Goal: Transaction & Acquisition: Purchase product/service

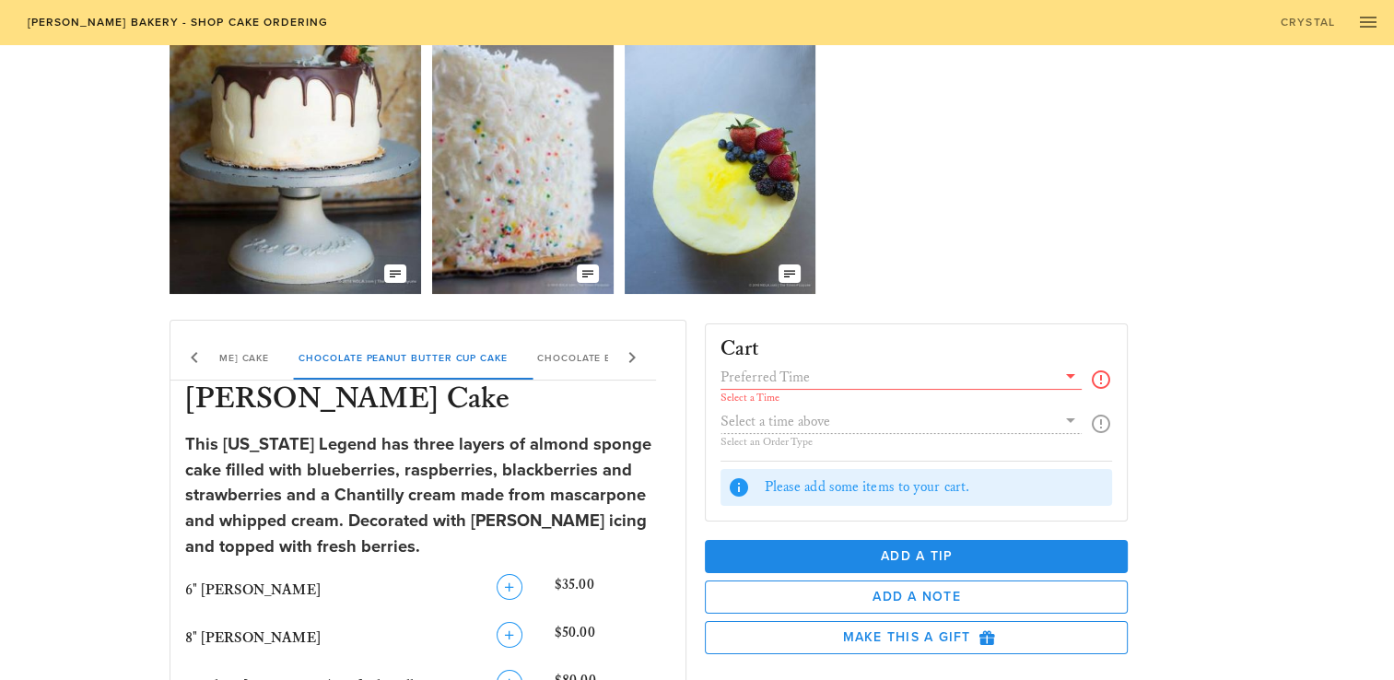
scroll to position [184, 0]
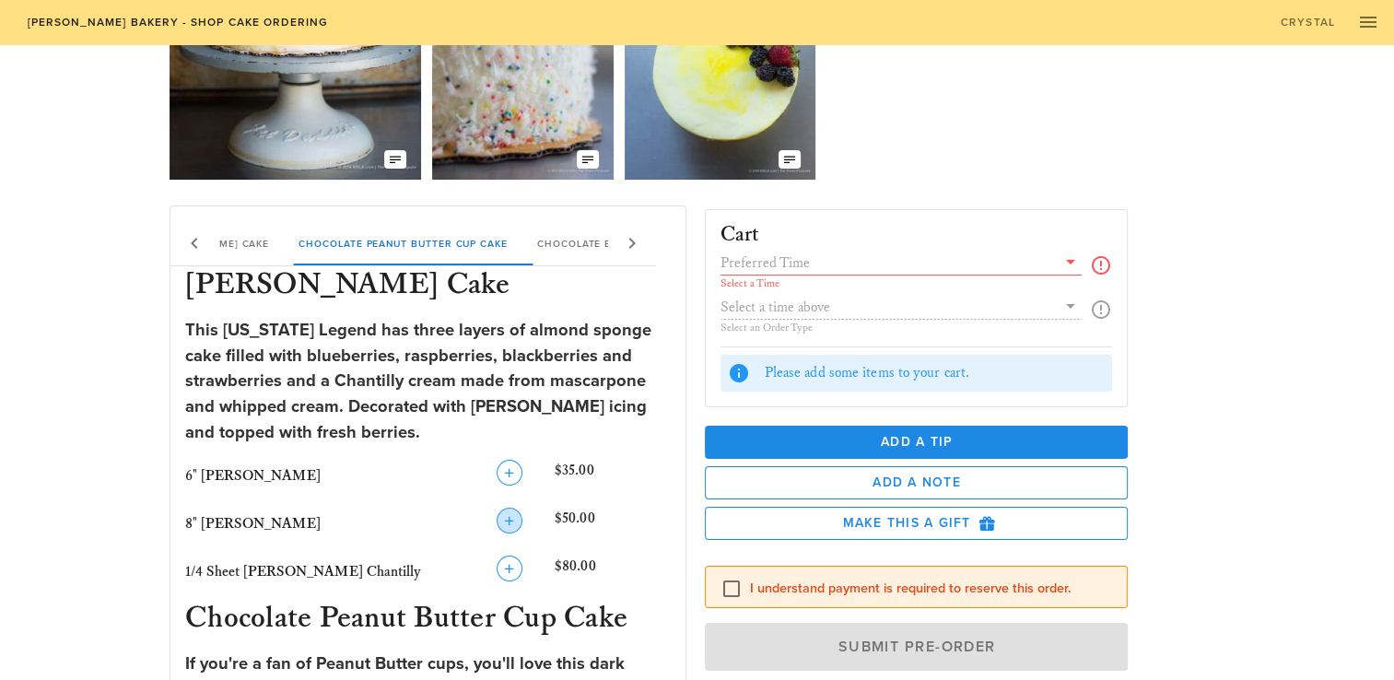
click at [501, 523] on icon "button" at bounding box center [509, 520] width 22 height 22
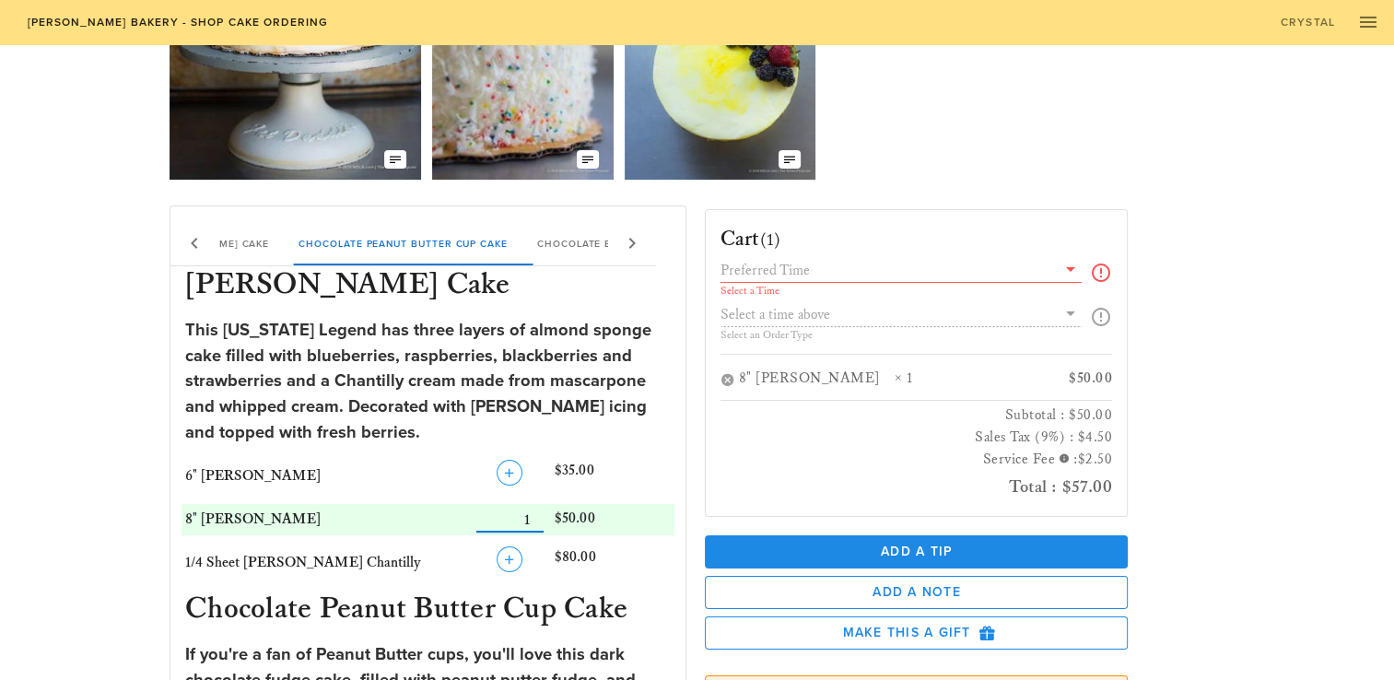
click at [1073, 268] on icon at bounding box center [1070, 269] width 22 height 22
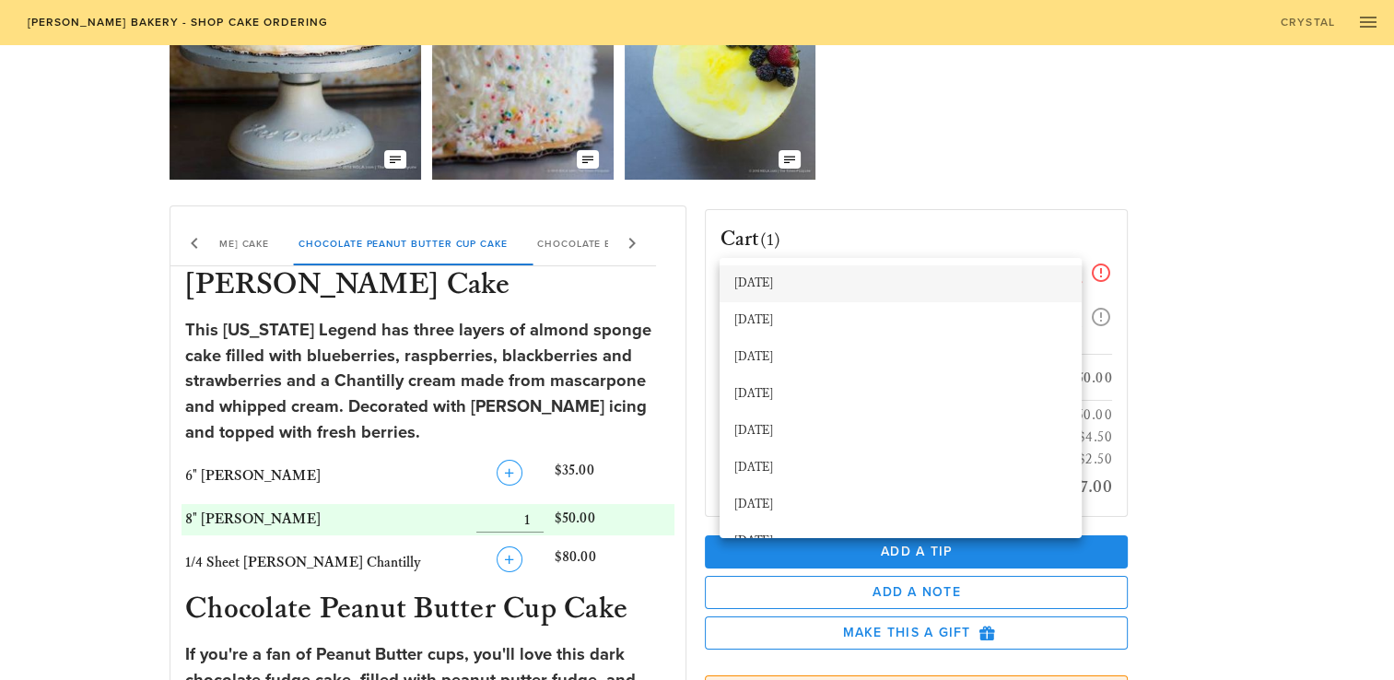
click at [746, 287] on div "[DATE]" at bounding box center [900, 283] width 333 height 15
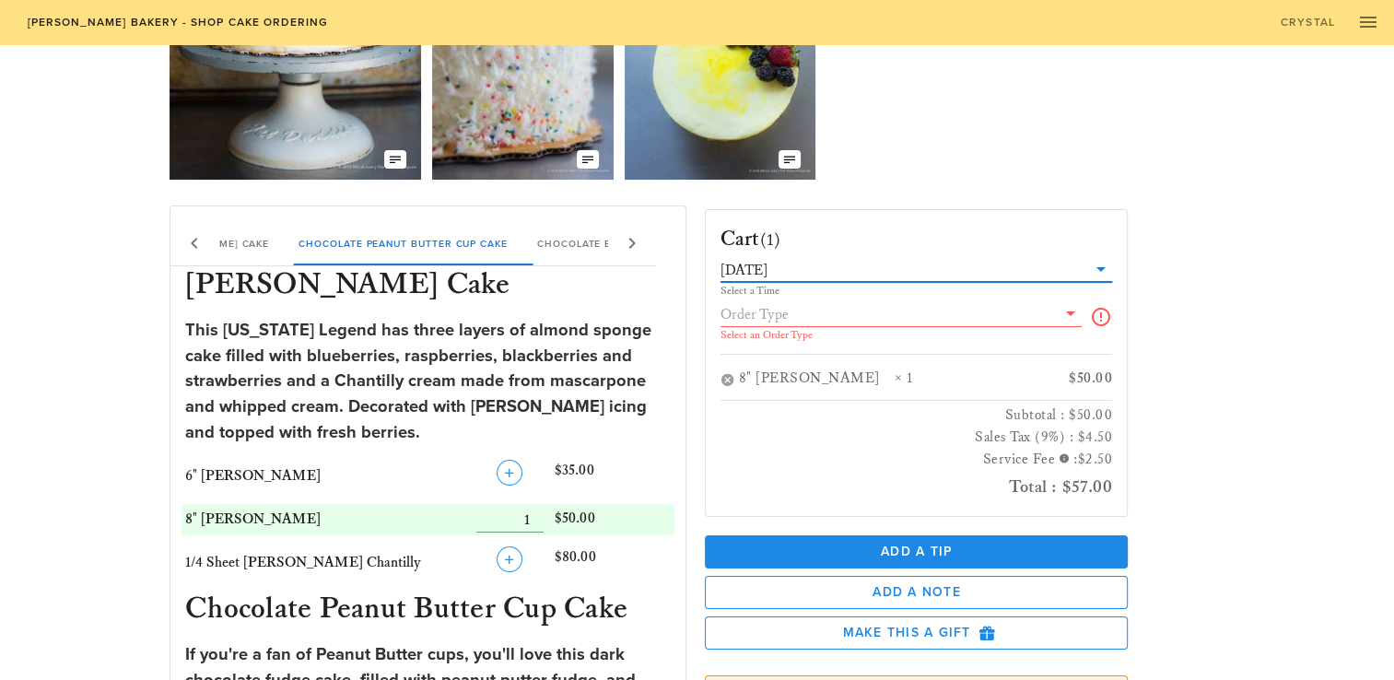
click at [1100, 268] on icon at bounding box center [1101, 269] width 22 height 22
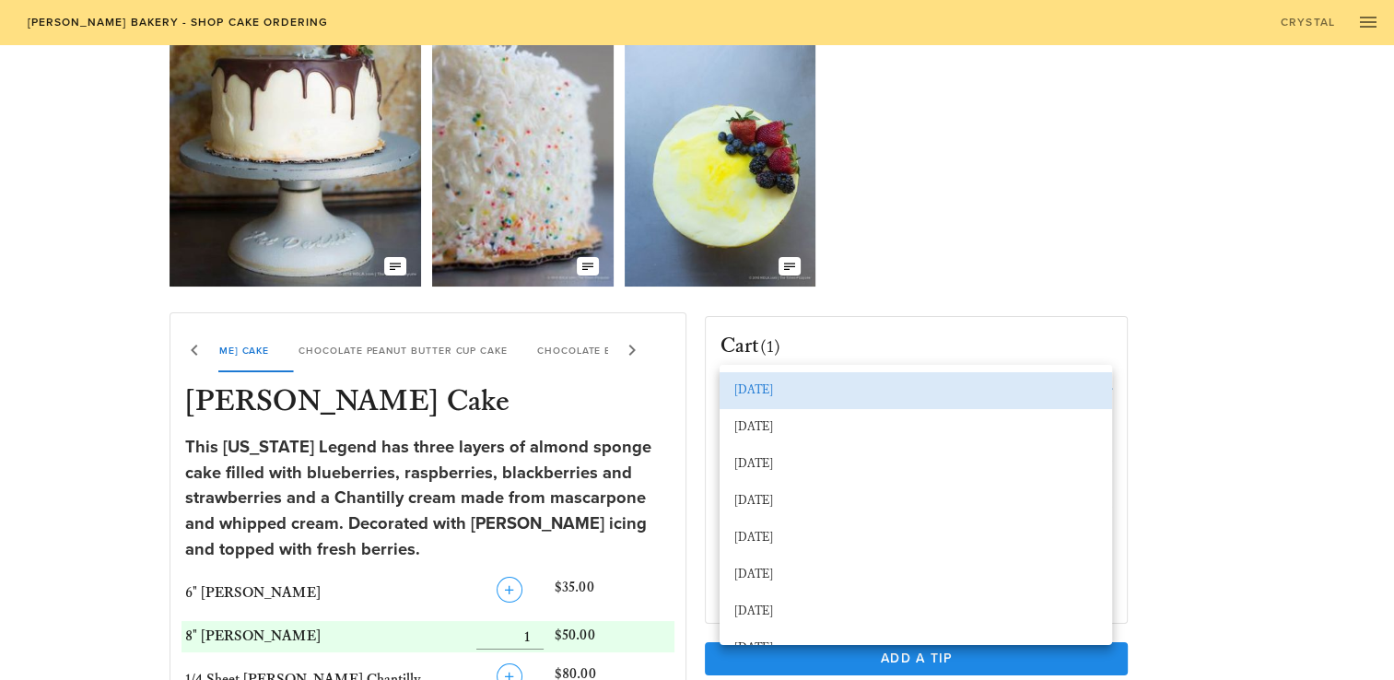
scroll to position [0, 0]
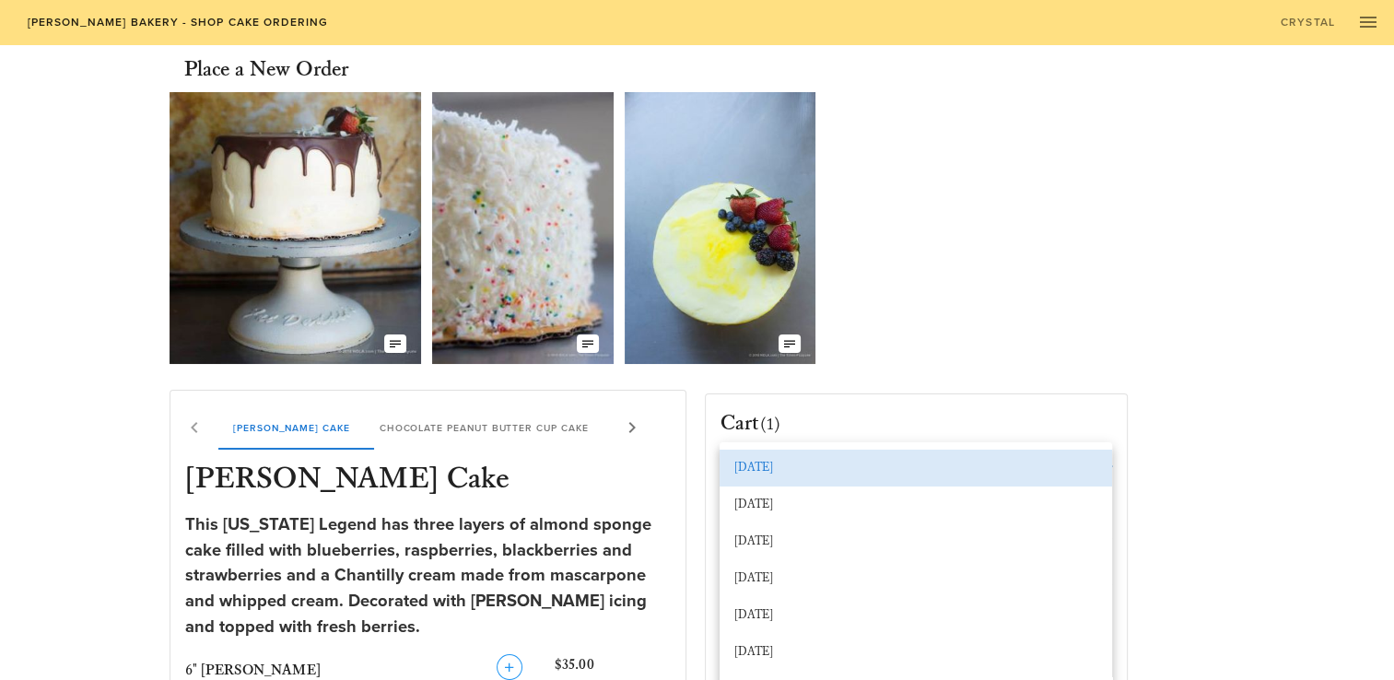
click at [755, 481] on div "[DATE]" at bounding box center [915, 467] width 363 height 29
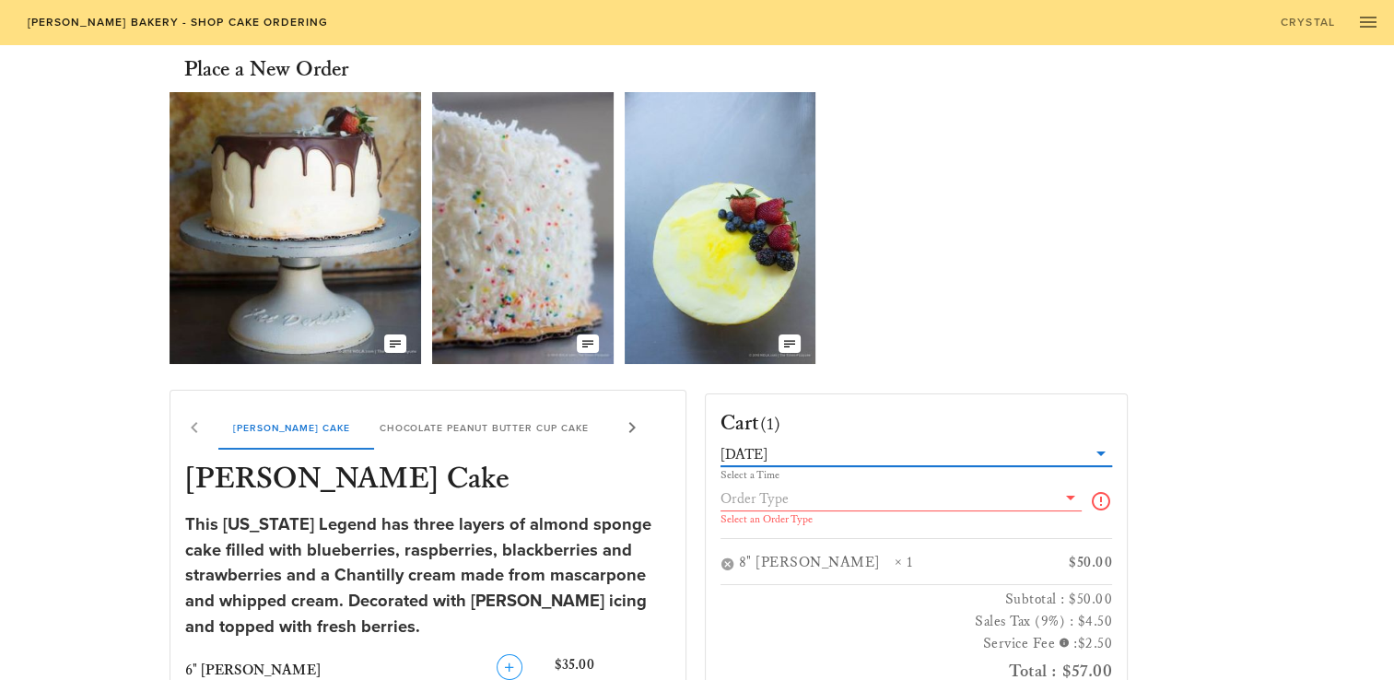
click at [1049, 501] on input "text" at bounding box center [888, 498] width 336 height 24
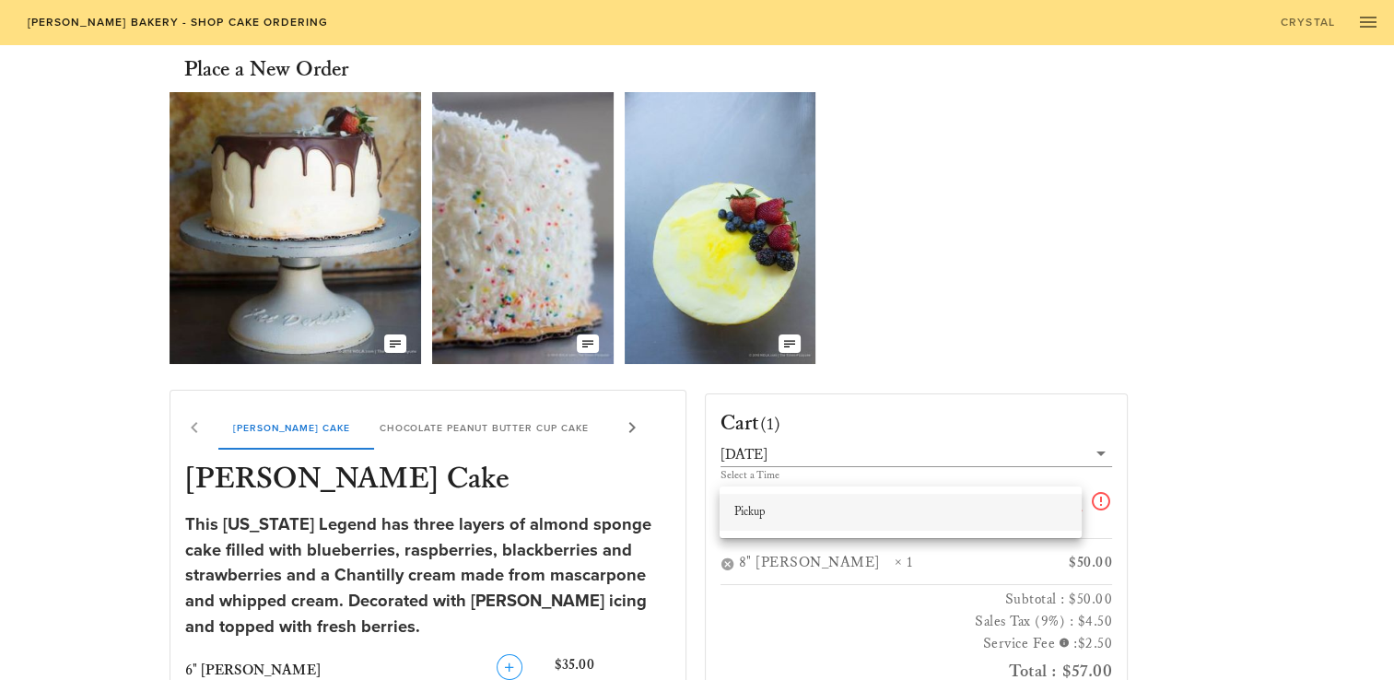
click at [818, 515] on div "Pickup" at bounding box center [900, 512] width 333 height 15
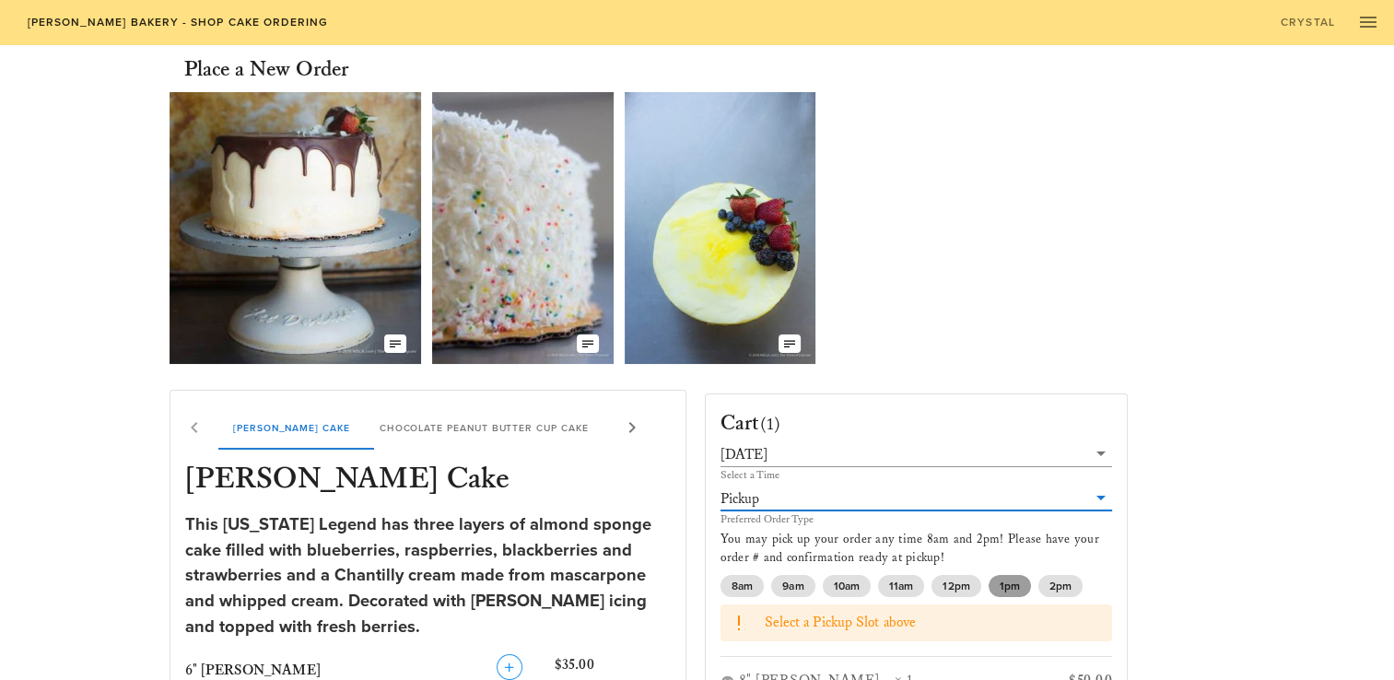
click at [1004, 590] on span "1pm" at bounding box center [1009, 586] width 20 height 22
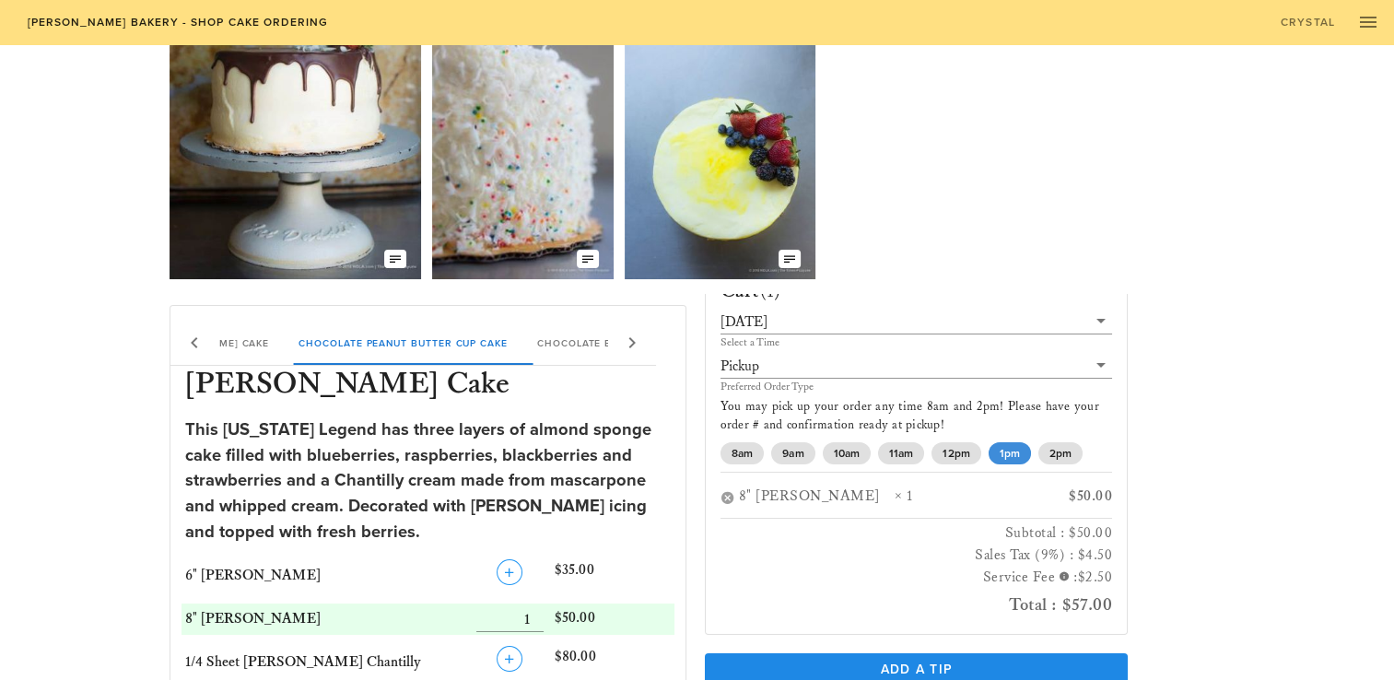
scroll to position [184, 0]
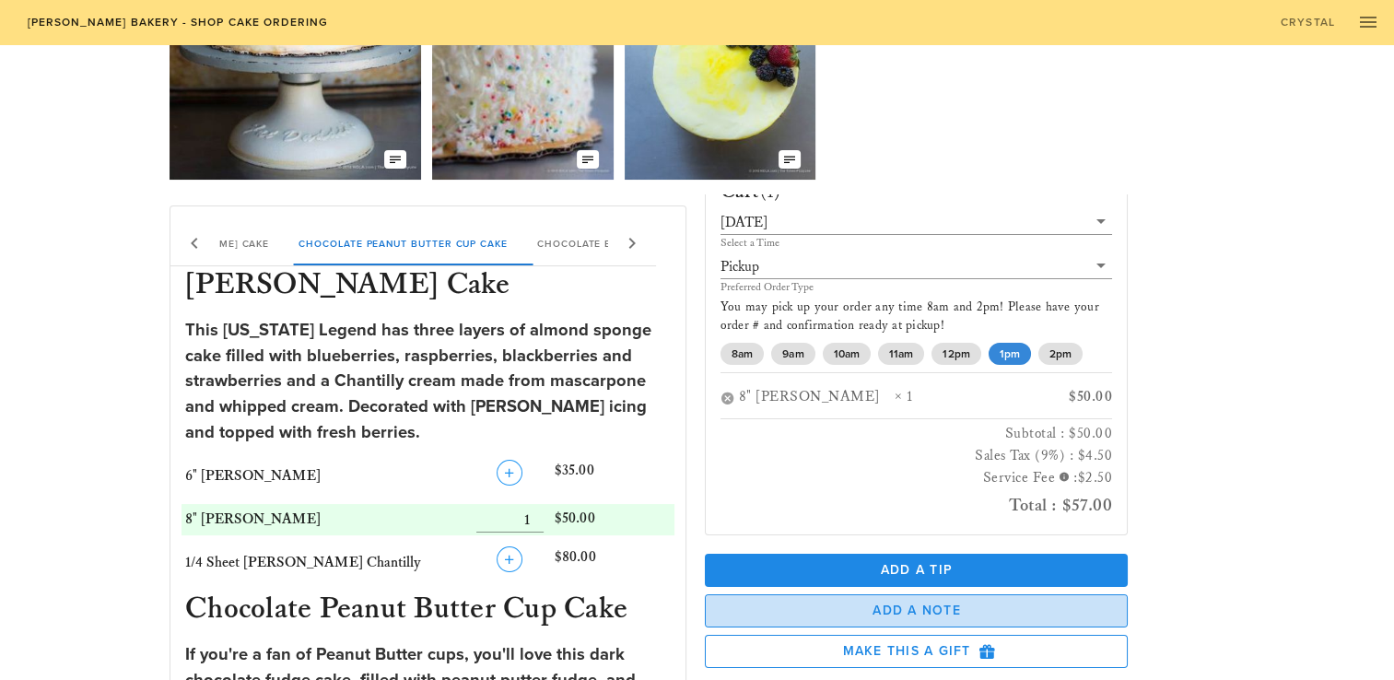
click at [861, 610] on span "Add a Note" at bounding box center [916, 610] width 392 height 16
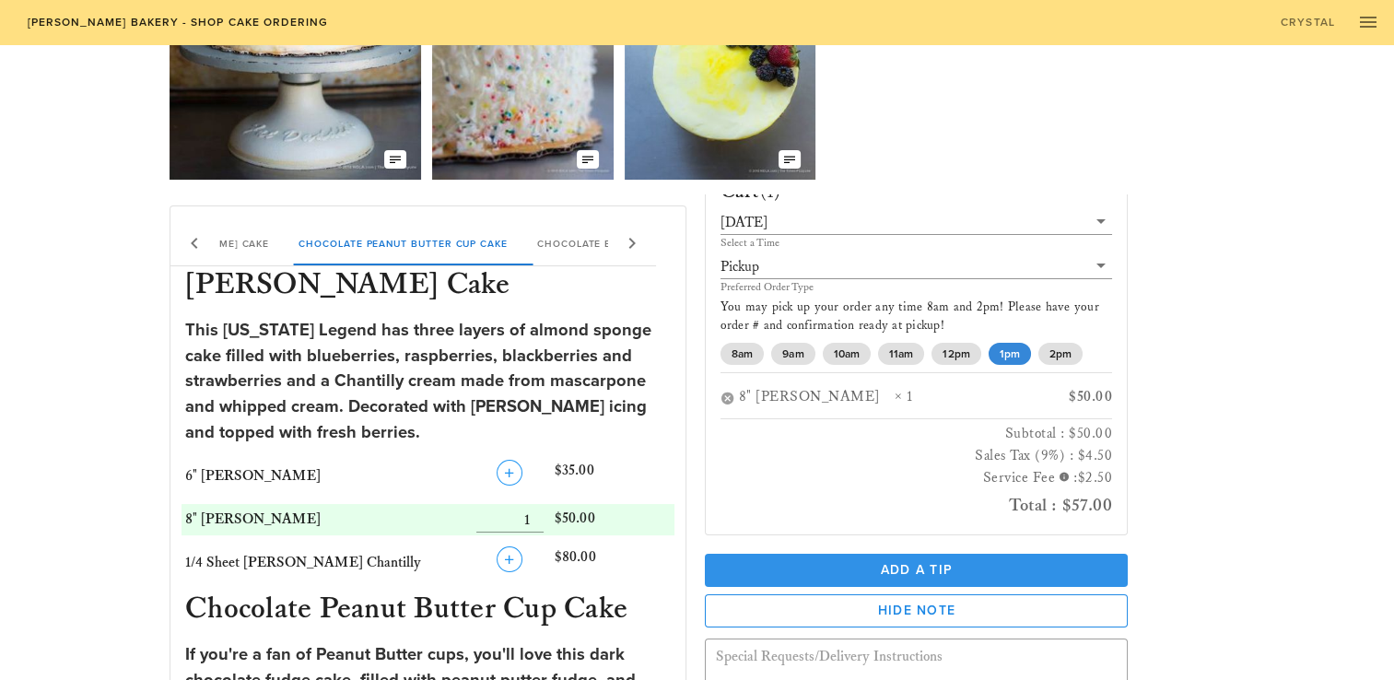
scroll to position [117, 0]
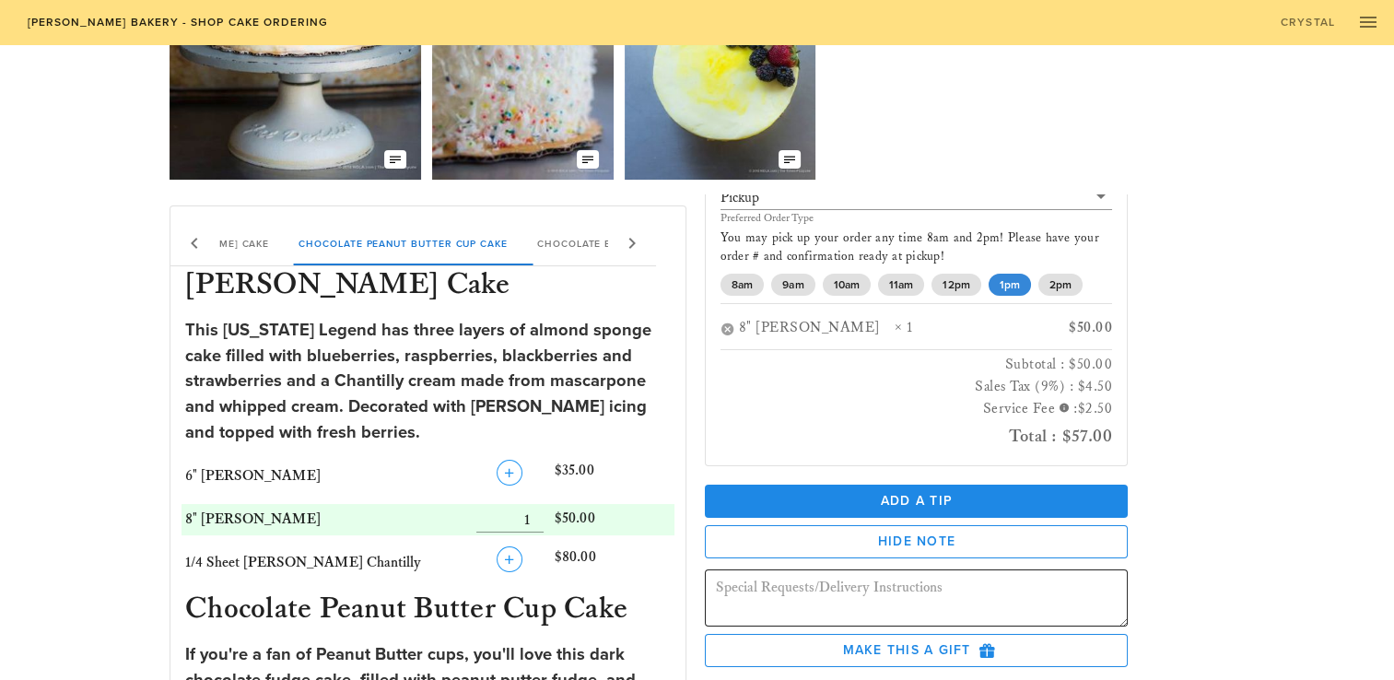
click at [779, 602] on textarea at bounding box center [922, 601] width 413 height 52
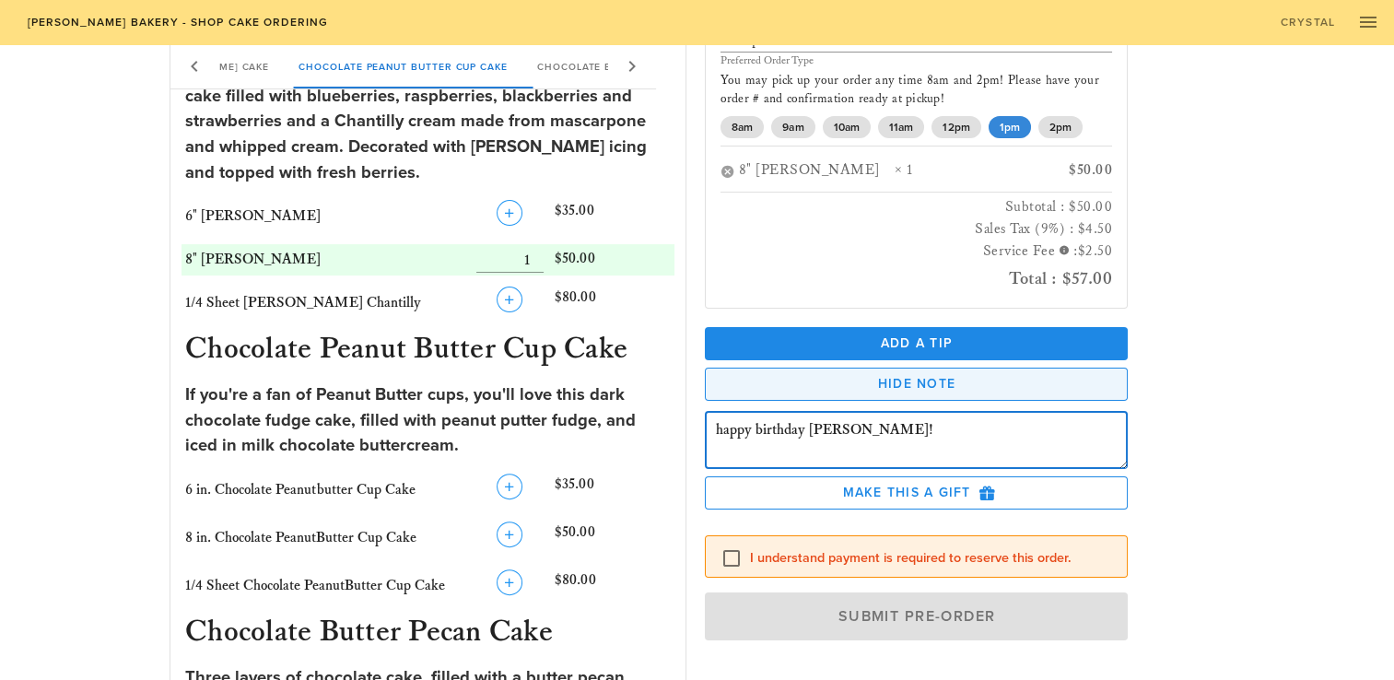
scroll to position [461, 0]
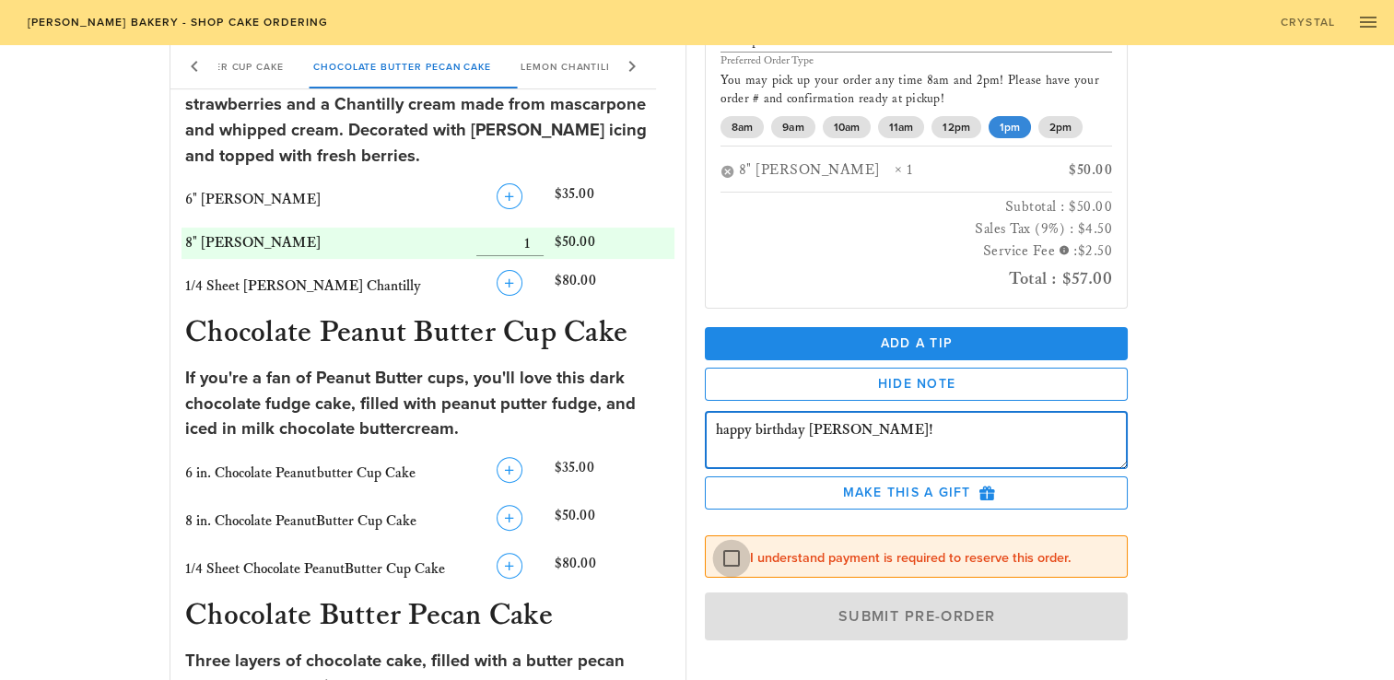
type textarea "happy birthday [PERSON_NAME]!"
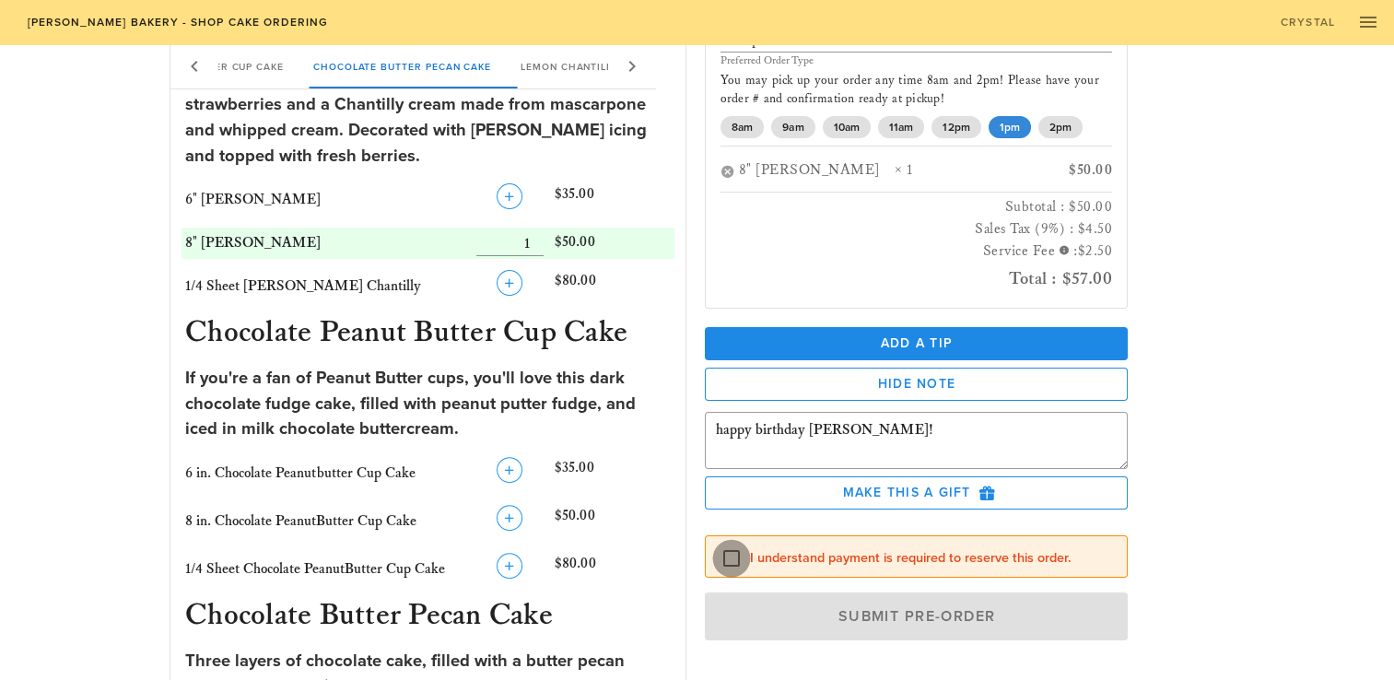
click at [728, 563] on div at bounding box center [731, 558] width 31 height 31
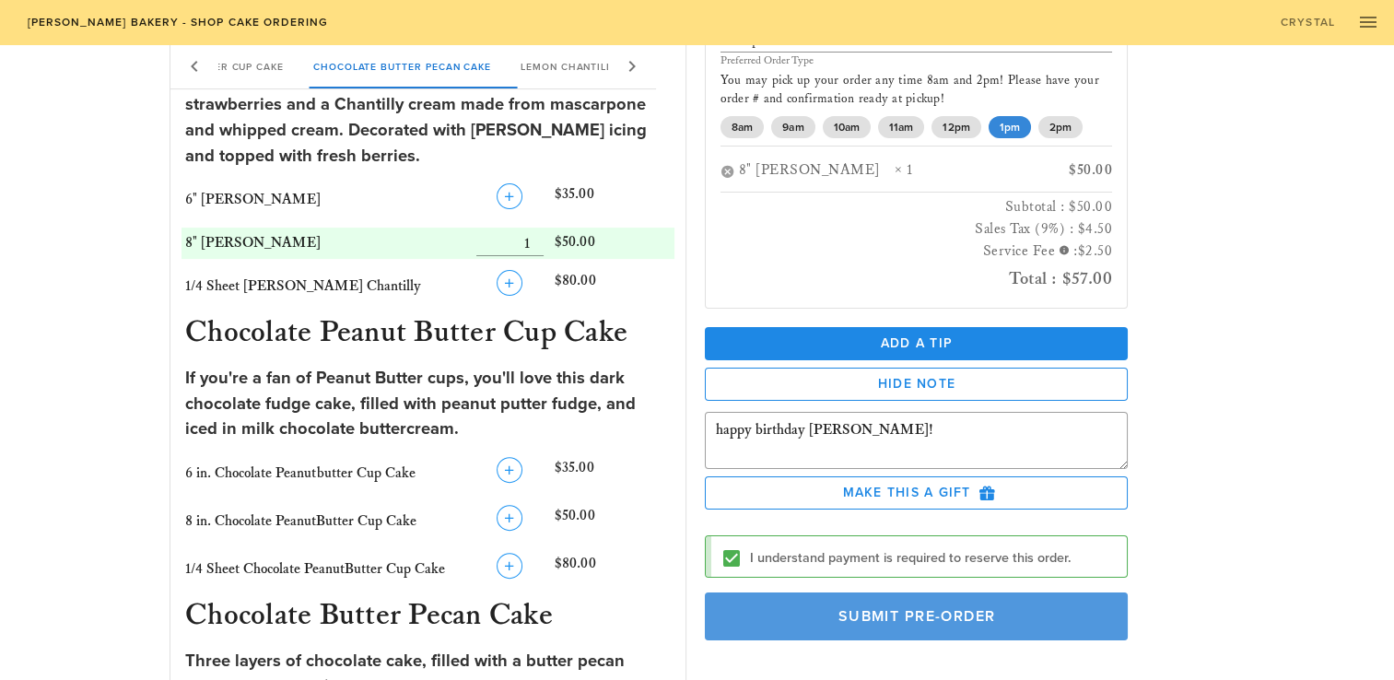
click at [915, 612] on span "Submit Pre-Order" at bounding box center [916, 616] width 381 height 18
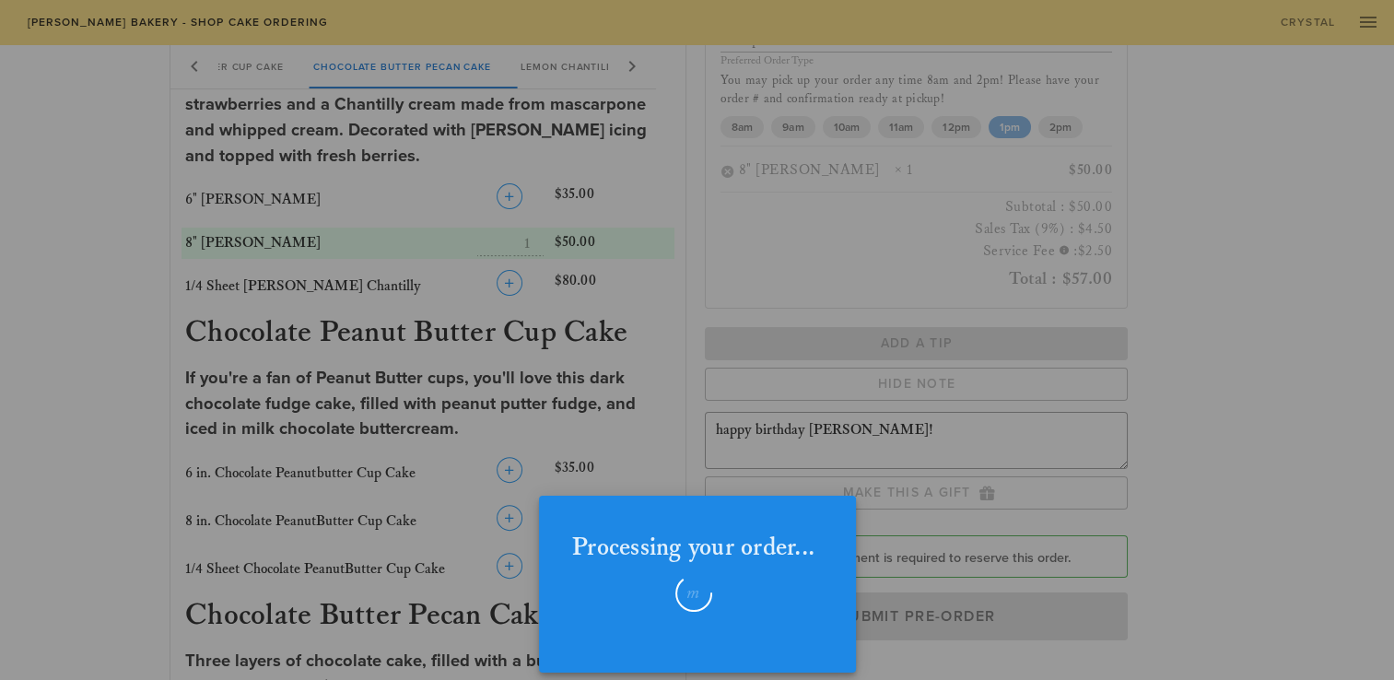
checkbox input "false"
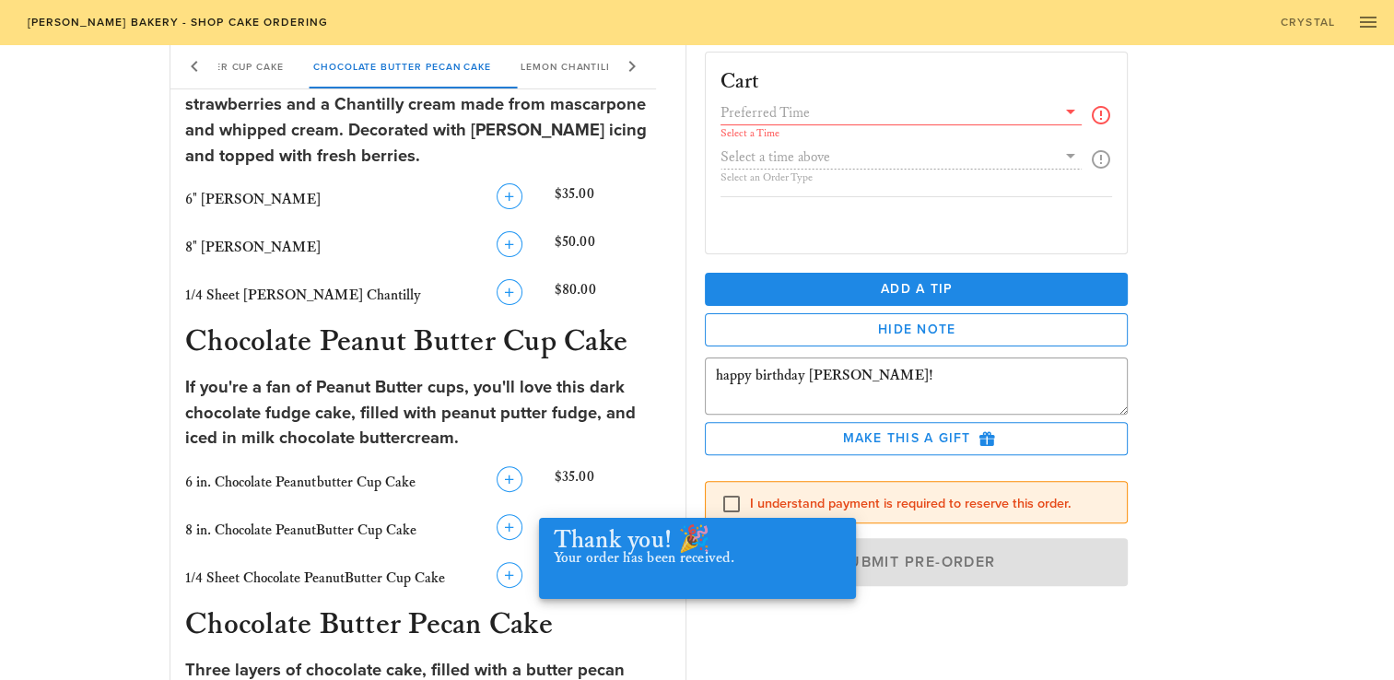
scroll to position [0, 0]
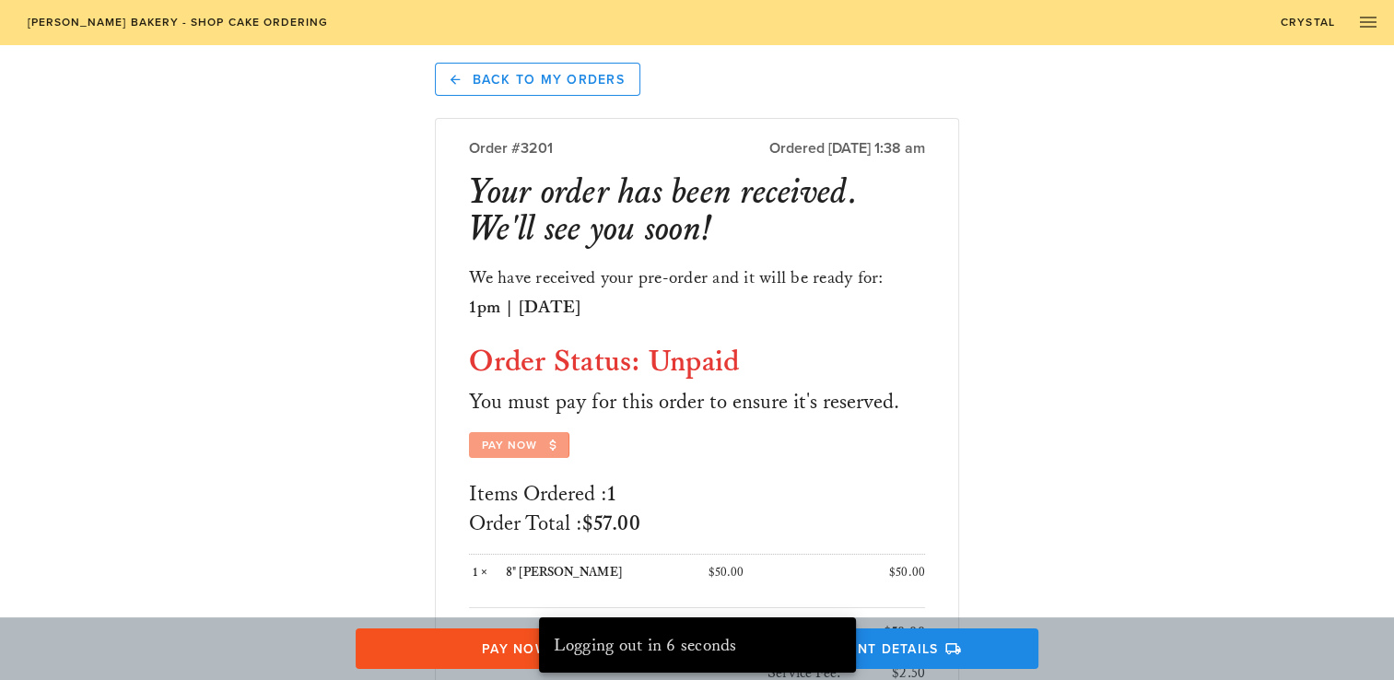
click at [523, 441] on span "Pay Now" at bounding box center [519, 445] width 77 height 17
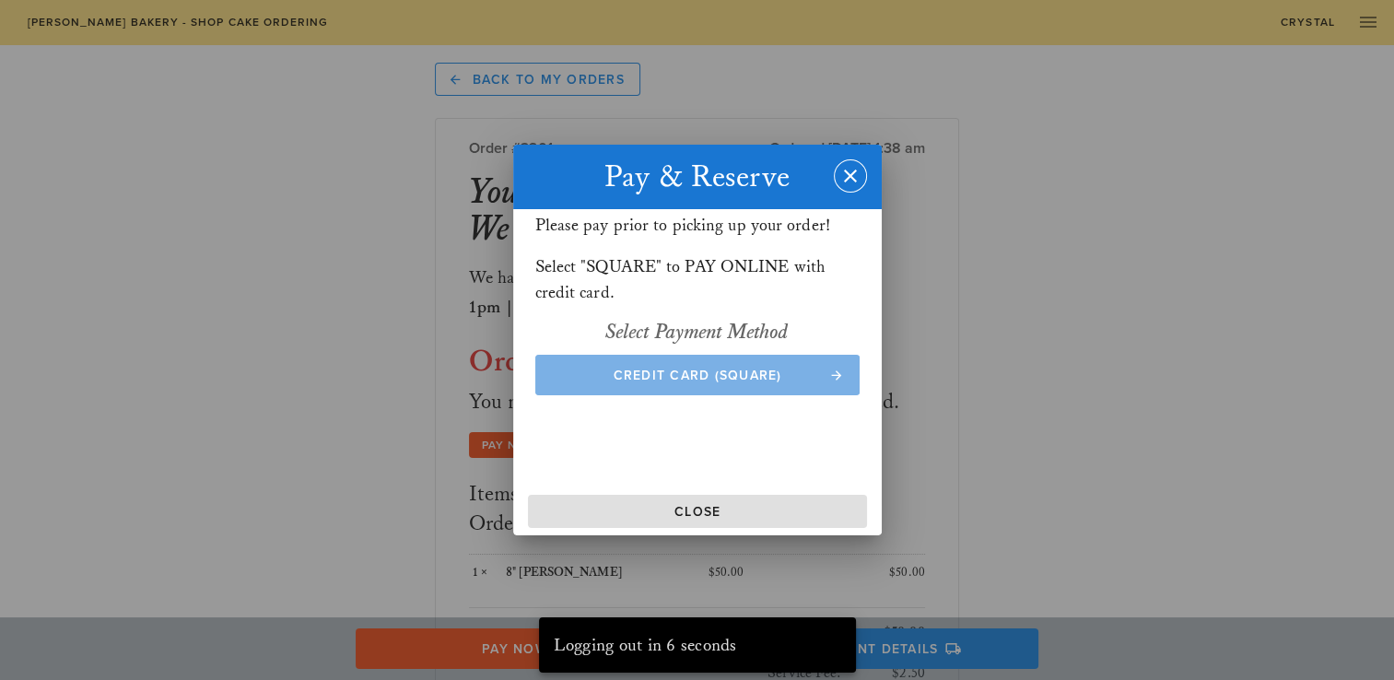
click at [623, 370] on span "Credit Card (Square)" at bounding box center [697, 376] width 288 height 16
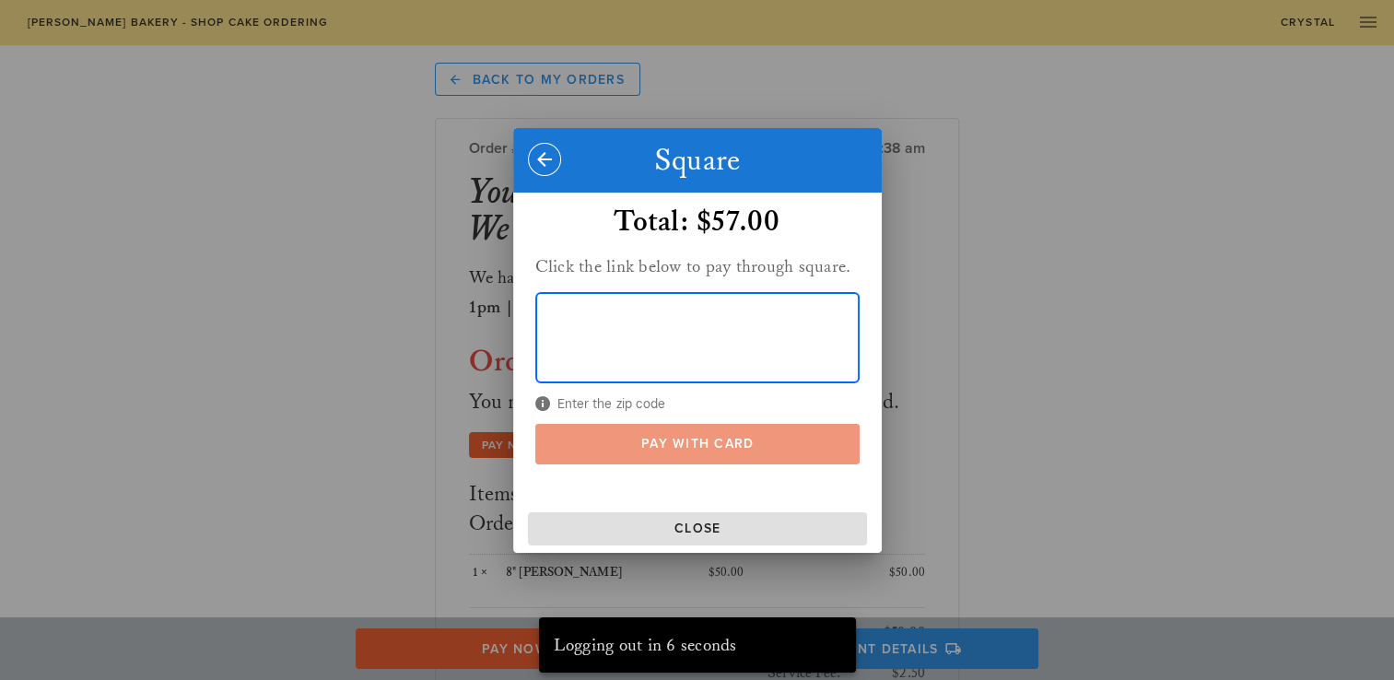
click at [615, 444] on span "Pay With Card" at bounding box center [697, 444] width 288 height 16
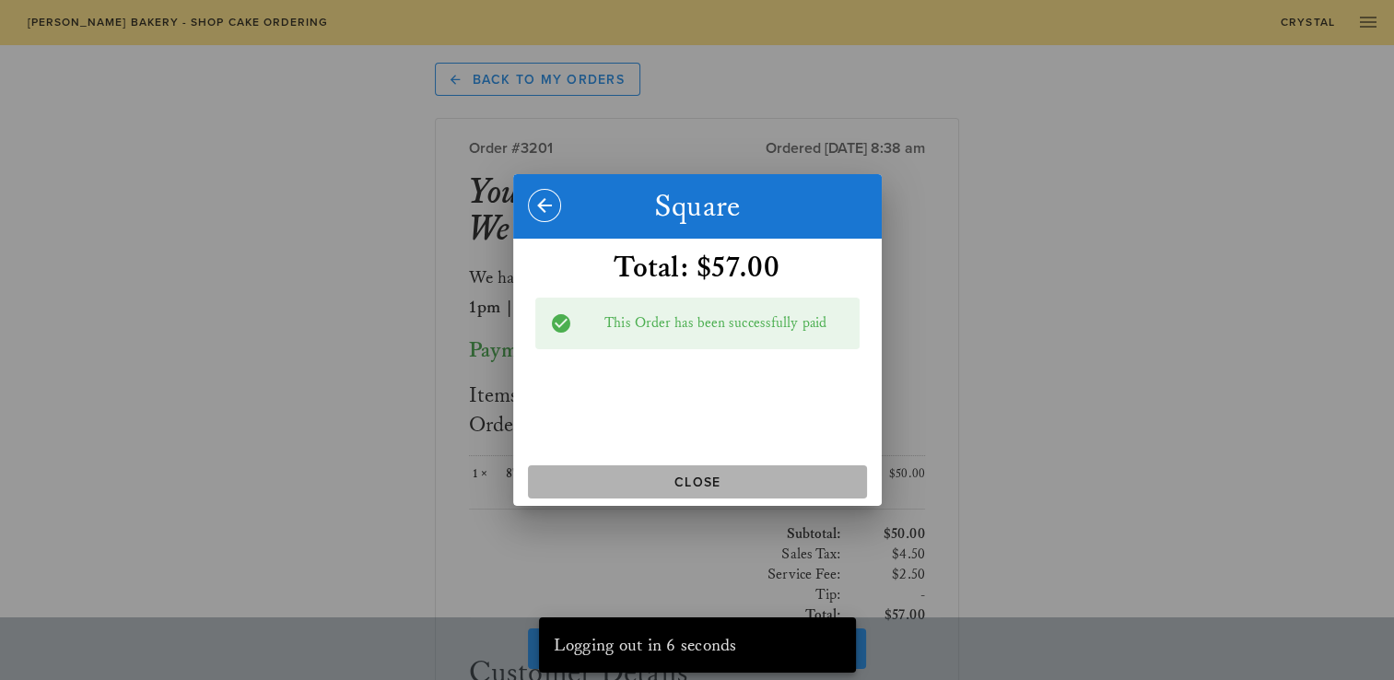
click at [672, 481] on span "Close" at bounding box center [697, 482] width 324 height 16
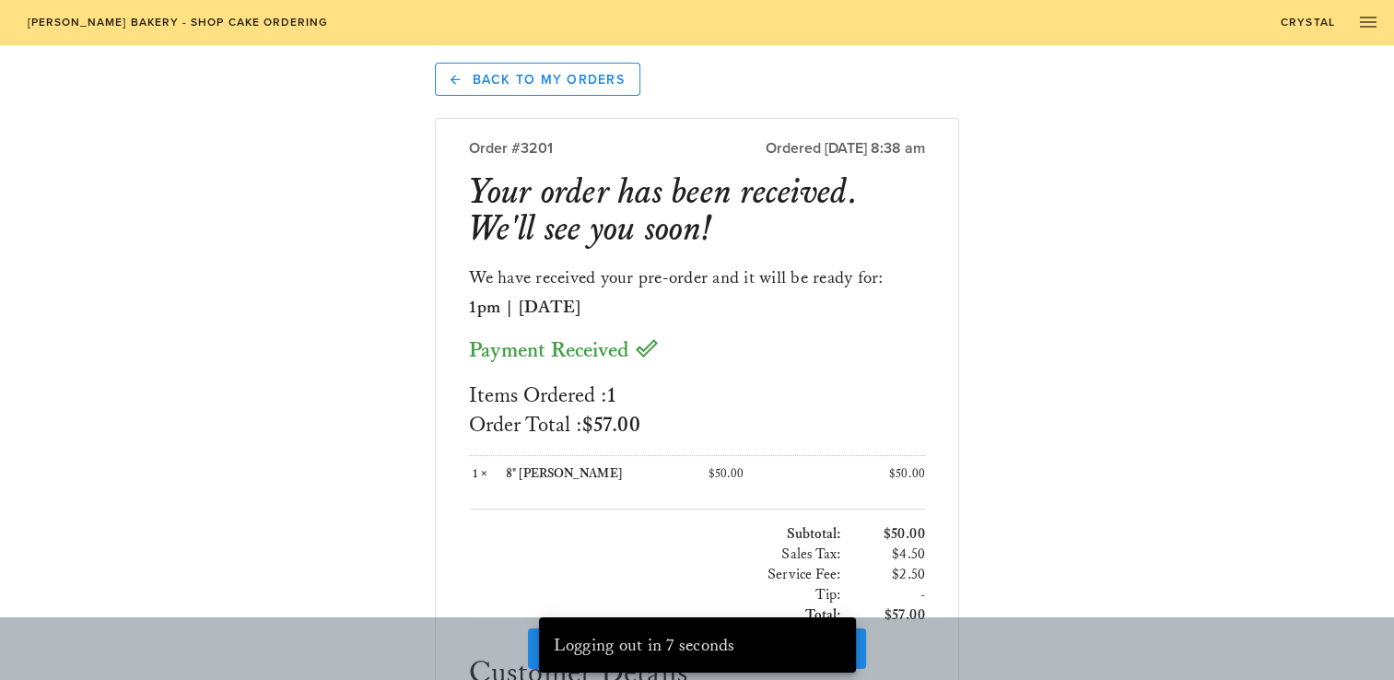
click at [122, 31] on link "[PERSON_NAME] Bakery - Shop Cake Ordering" at bounding box center [177, 22] width 325 height 26
